Goal: Transaction & Acquisition: Book appointment/travel/reservation

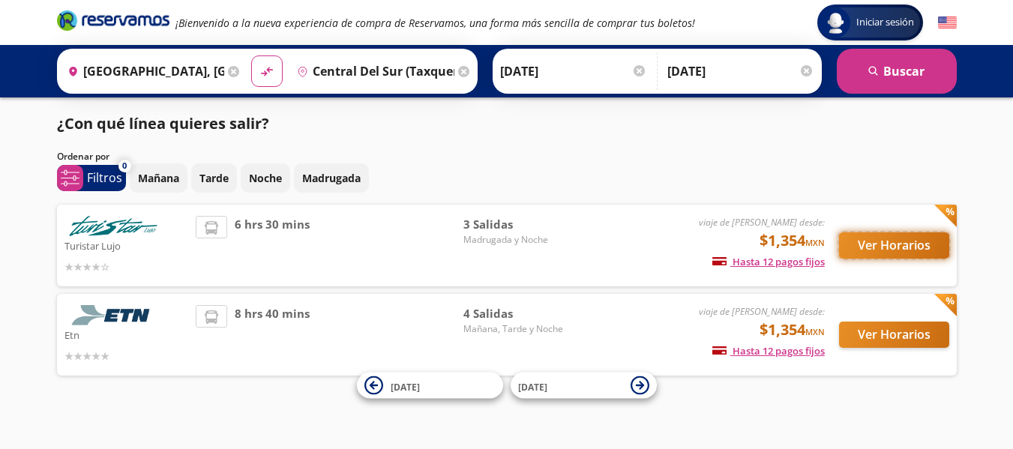
click at [891, 254] on button "Ver Horarios" at bounding box center [894, 245] width 110 height 26
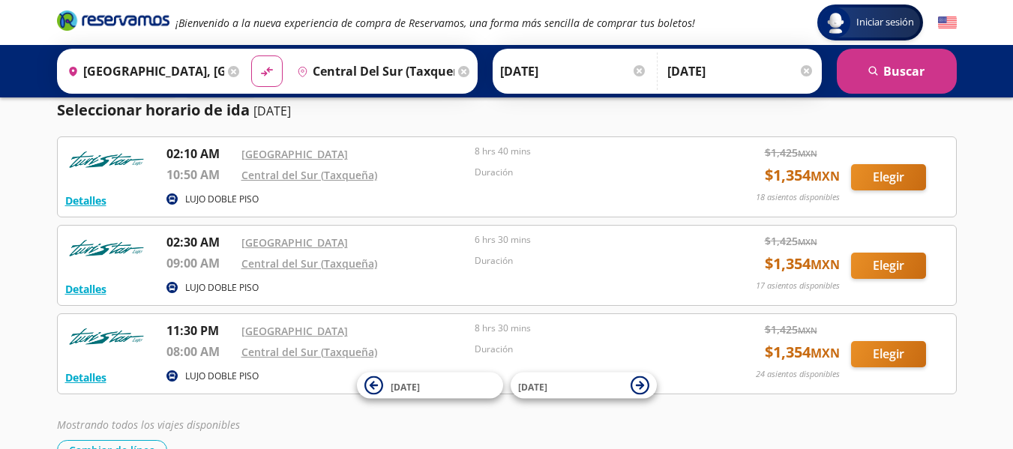
scroll to position [44, 0]
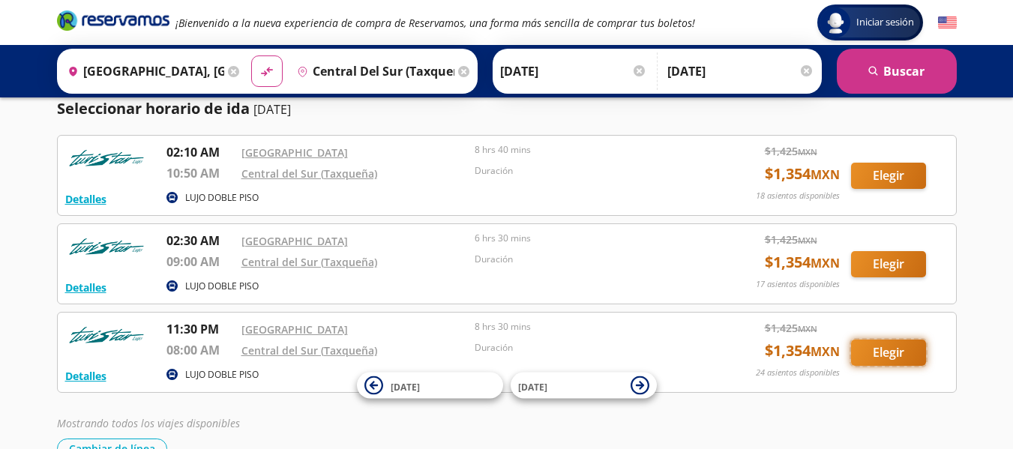
click at [890, 353] on button "Elegir" at bounding box center [888, 353] width 75 height 26
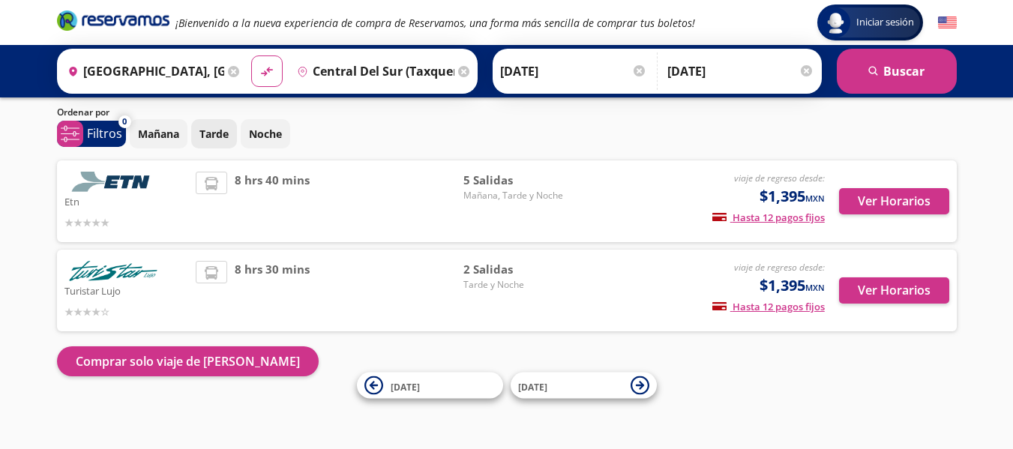
click at [219, 127] on button "Tarde" at bounding box center [214, 133] width 46 height 29
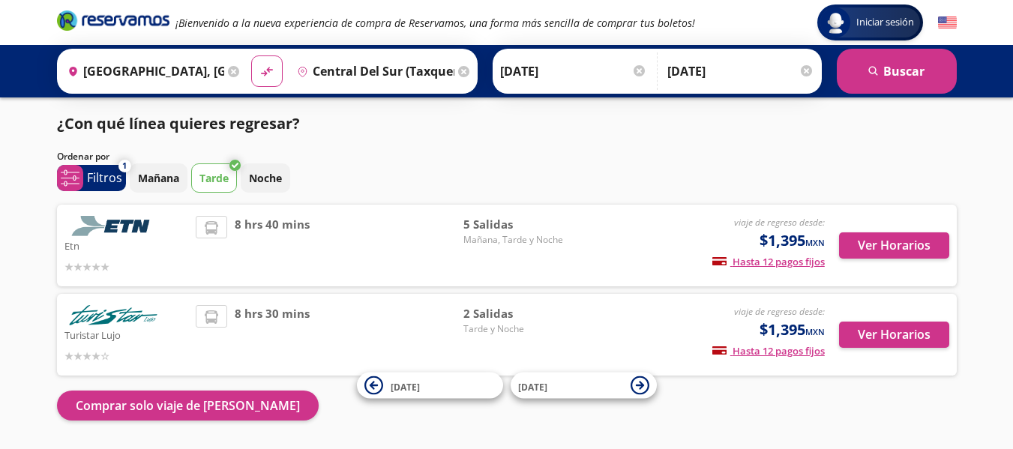
scroll to position [1, 0]
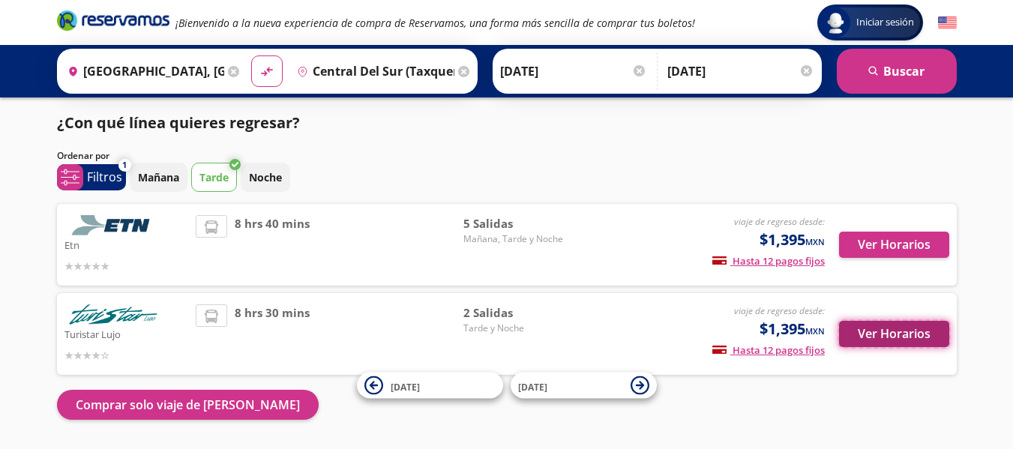
click at [892, 339] on button "Ver Horarios" at bounding box center [894, 334] width 110 height 26
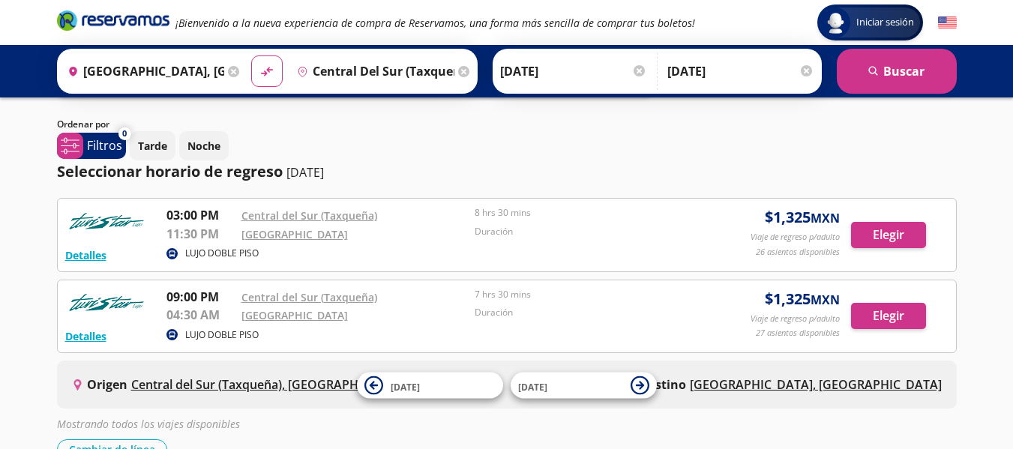
scroll to position [70, 0]
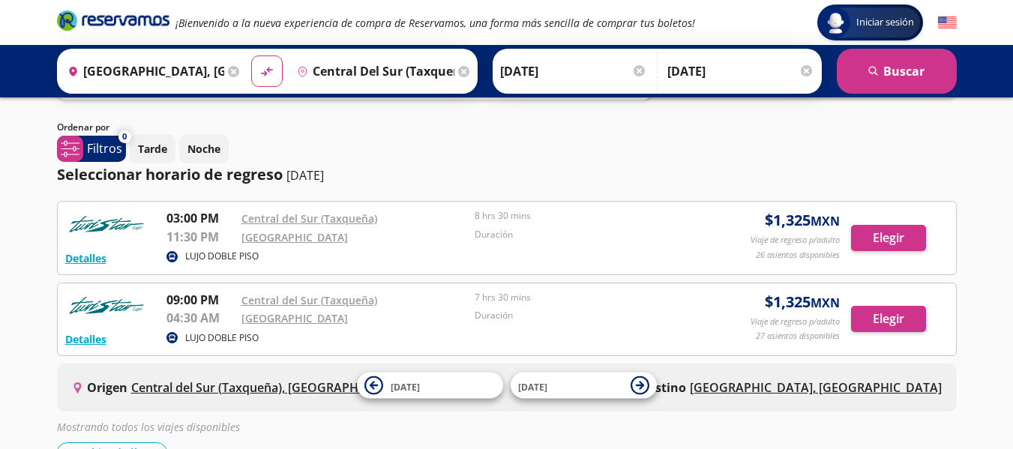
click at [927, 232] on div "Elegir" at bounding box center [899, 238] width 97 height 26
click at [915, 236] on button "Elegir" at bounding box center [888, 238] width 75 height 26
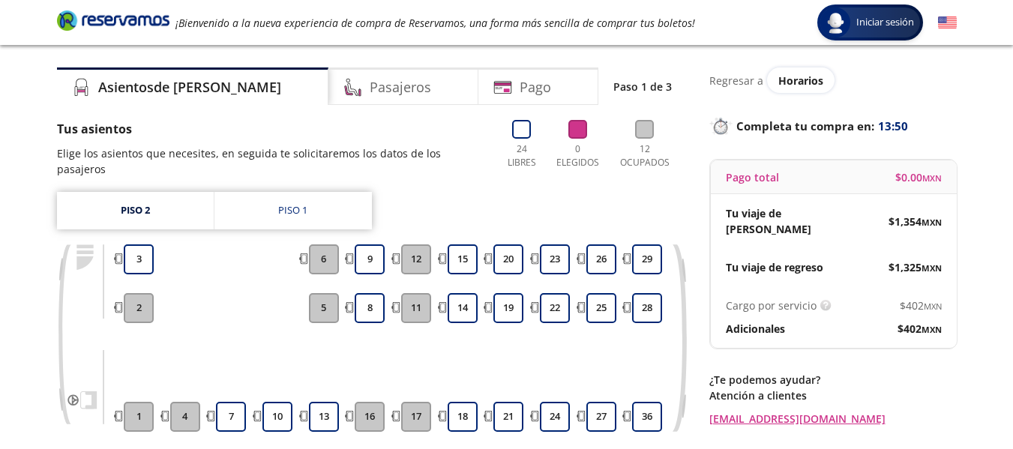
scroll to position [37, 0]
